Goal: Information Seeking & Learning: Learn about a topic

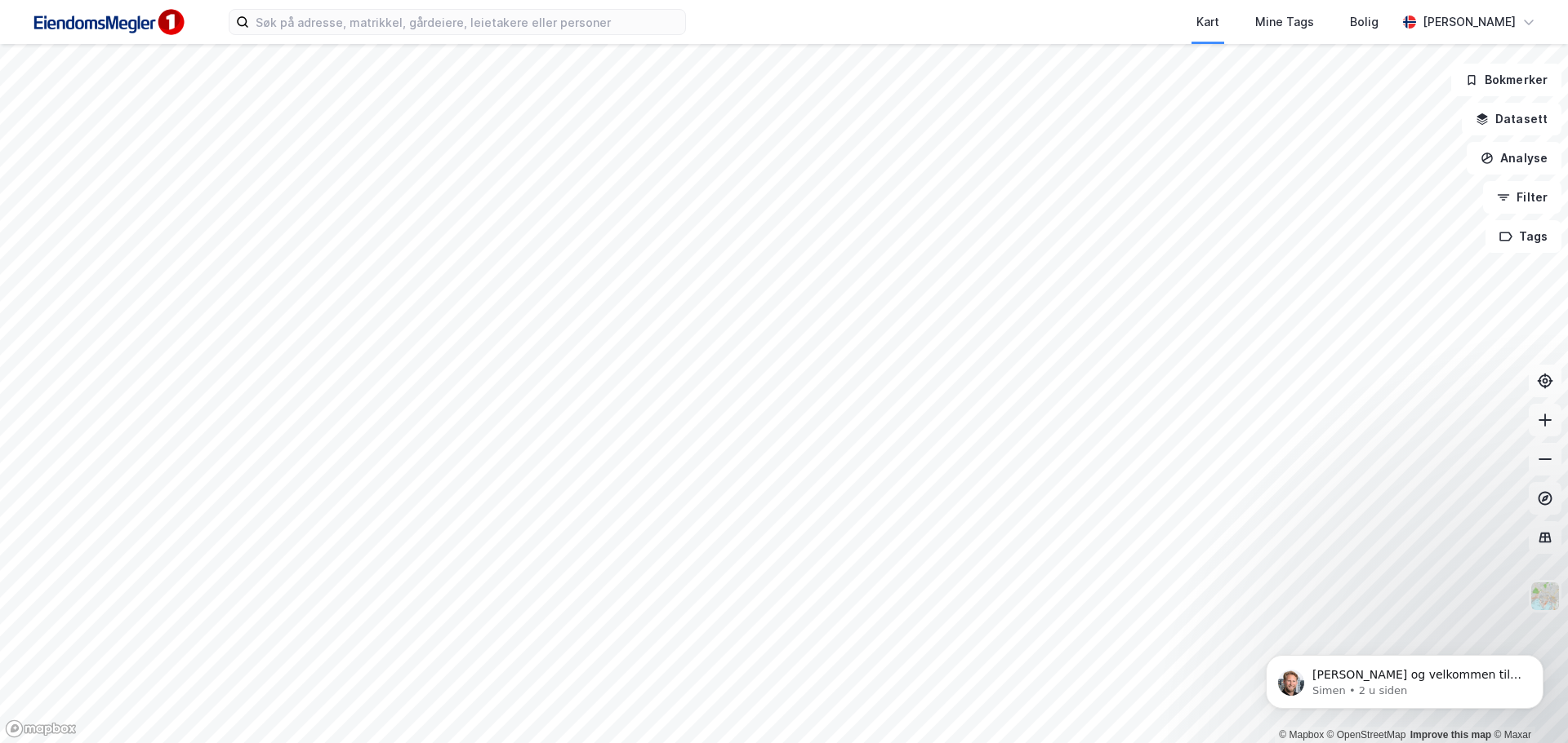
click at [427, 37] on div "Kart Mine Tags Bolig [PERSON_NAME]" at bounding box center [784, 22] width 1568 height 44
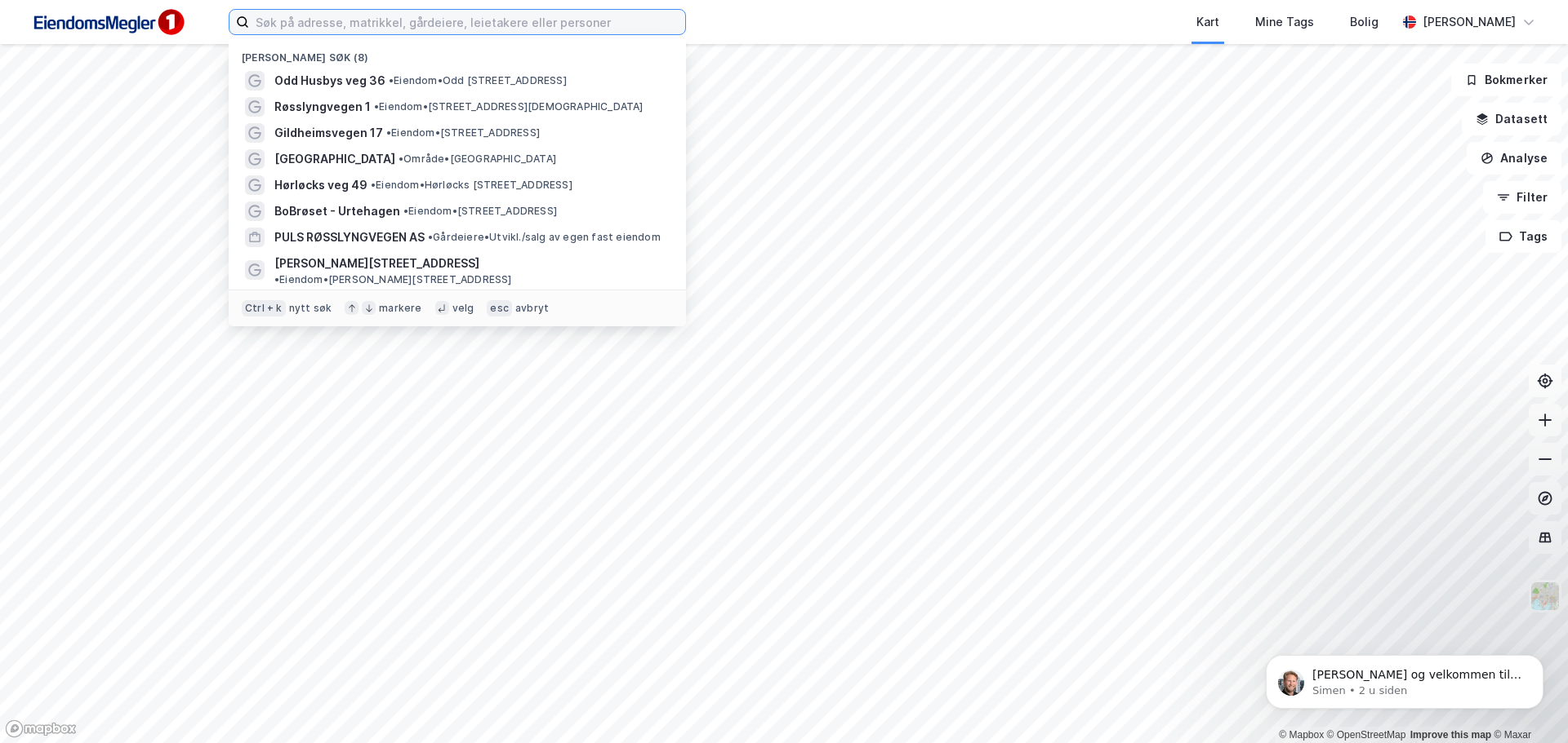
click at [411, 24] on input at bounding box center [466, 22] width 436 height 25
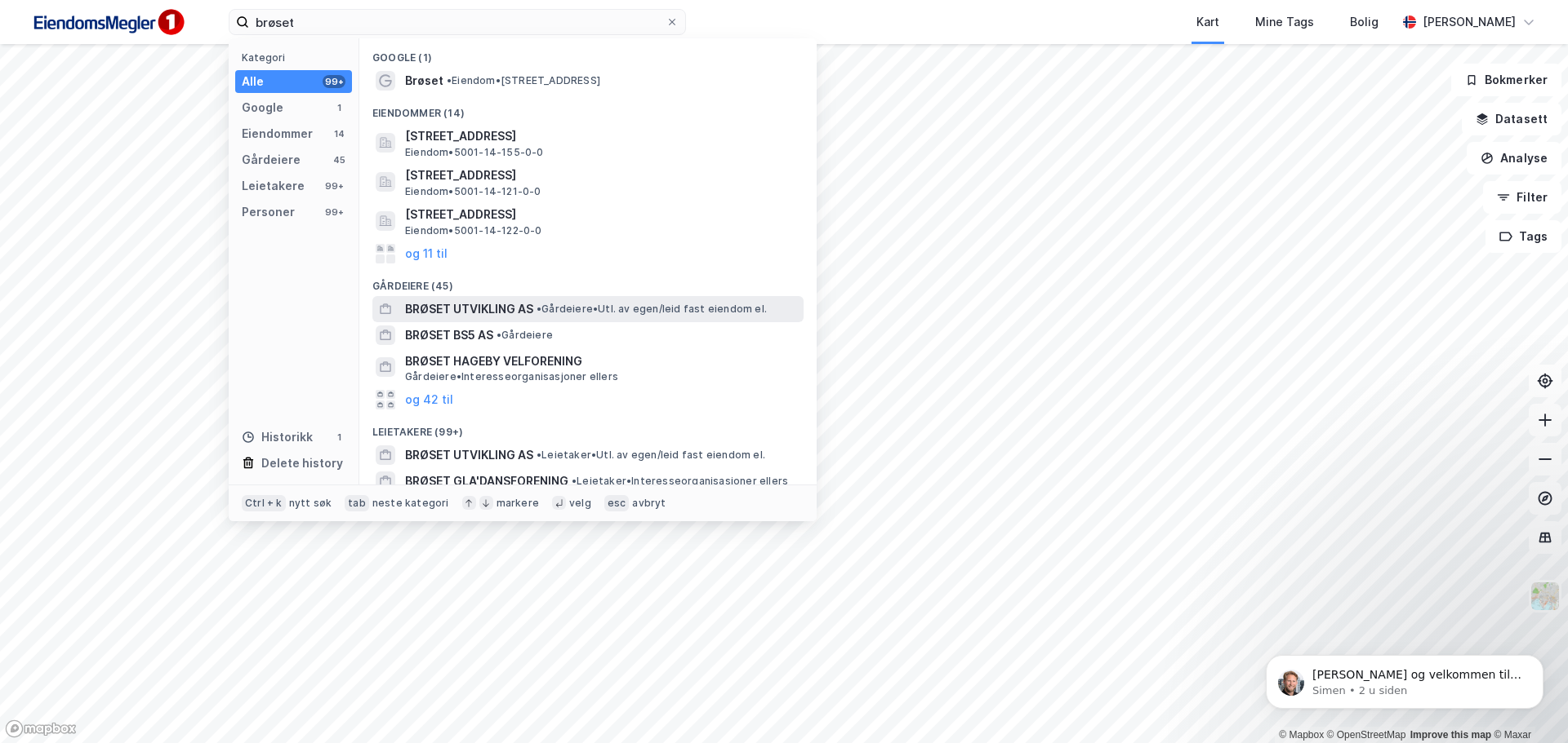
click at [485, 303] on span "BRØSET UTVIKLING AS" at bounding box center [469, 308] width 128 height 19
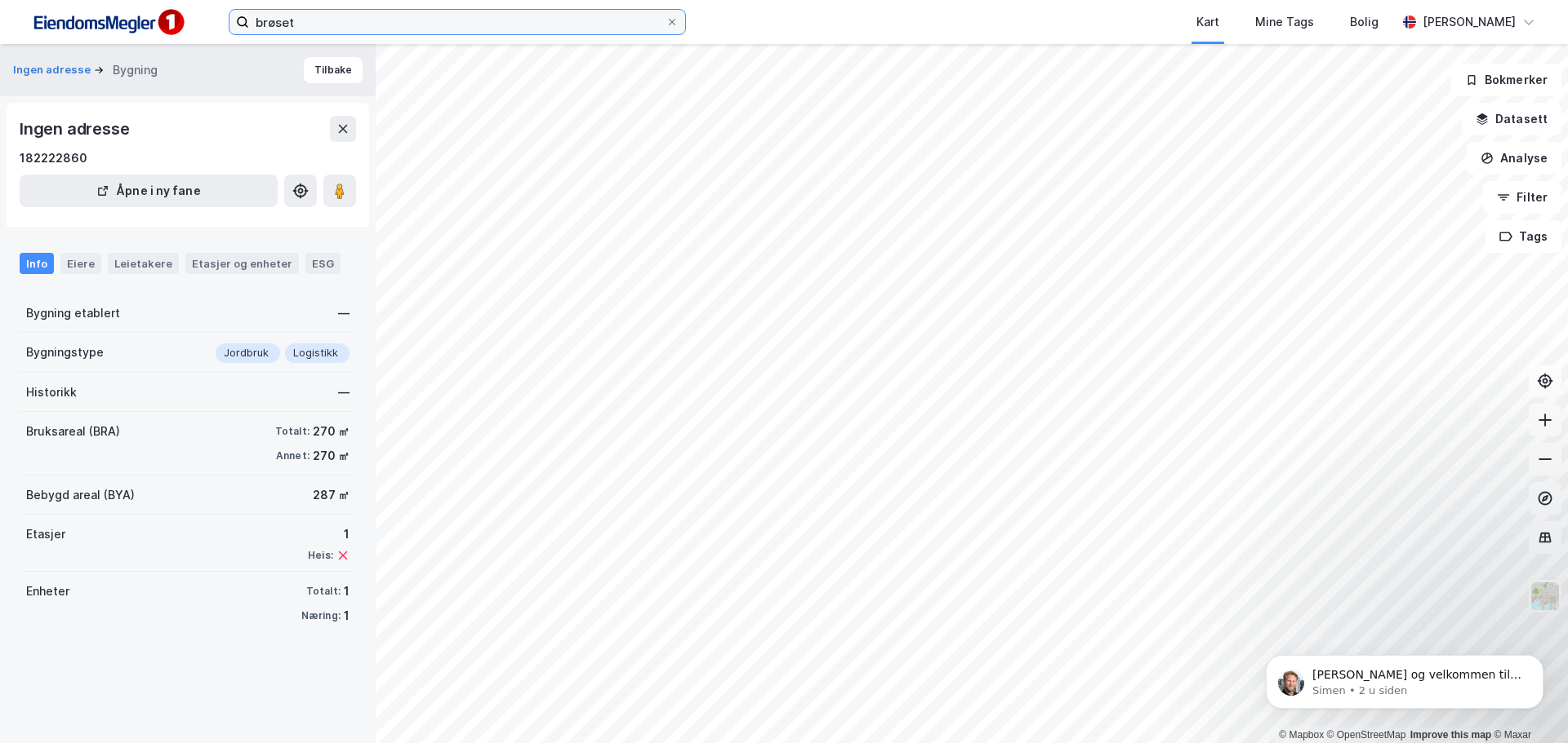
click at [341, 23] on input "brøset" at bounding box center [457, 22] width 416 height 25
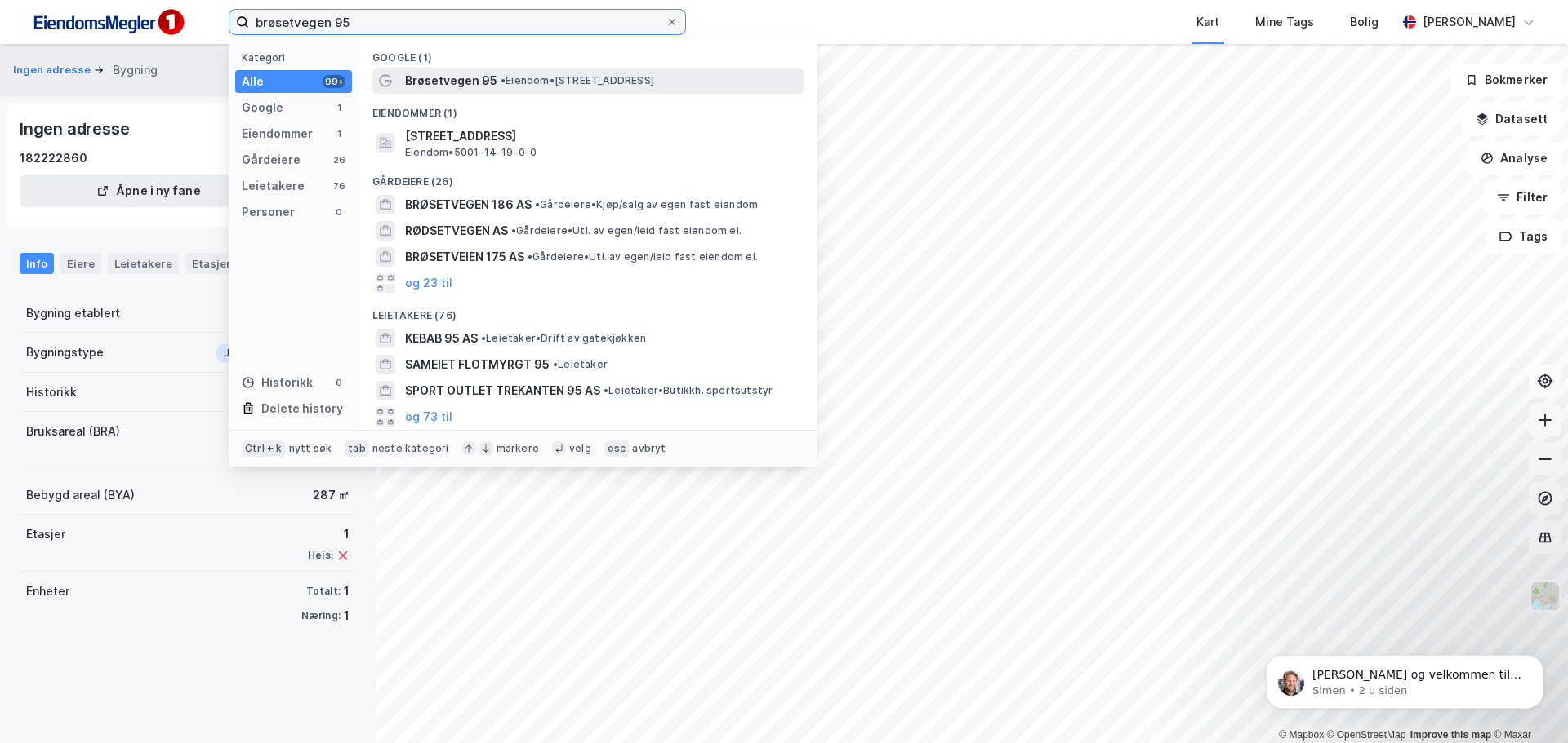
type input "brøsetvegen 95"
click at [526, 89] on div "Brøsetvegen 95 • Eiendom • [STREET_ADDRESS]" at bounding box center [603, 80] width 395 height 19
